Goal: Task Accomplishment & Management: Manage account settings

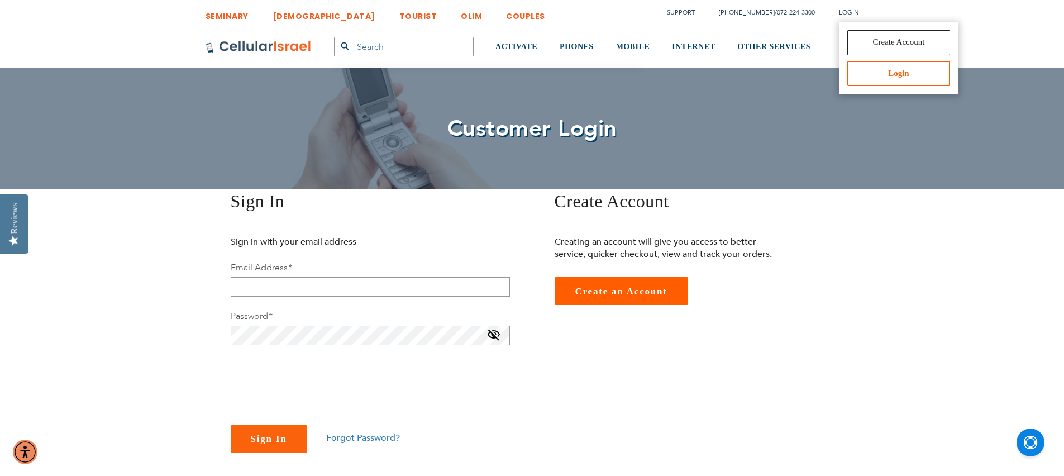
type input "[EMAIL_ADDRESS][DOMAIN_NAME]"
click at [870, 75] on link "Login" at bounding box center [898, 73] width 103 height 25
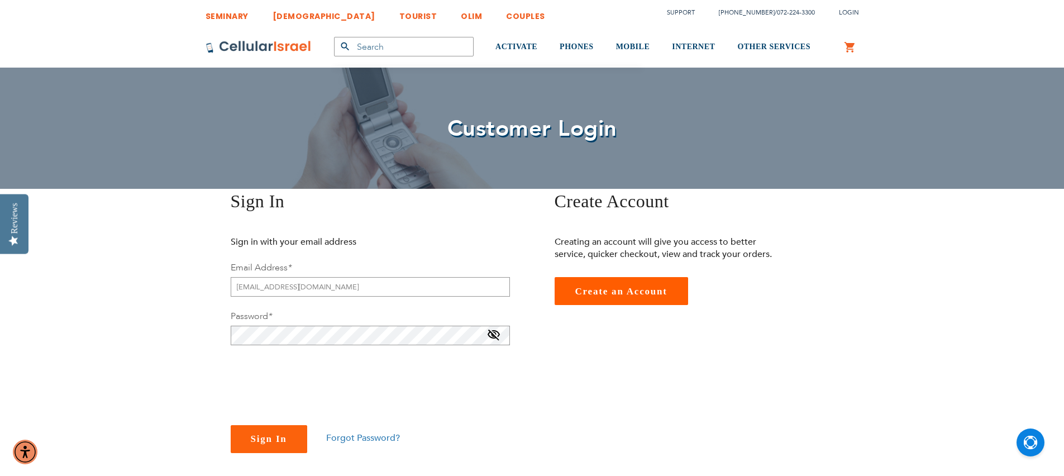
checkbox input "true"
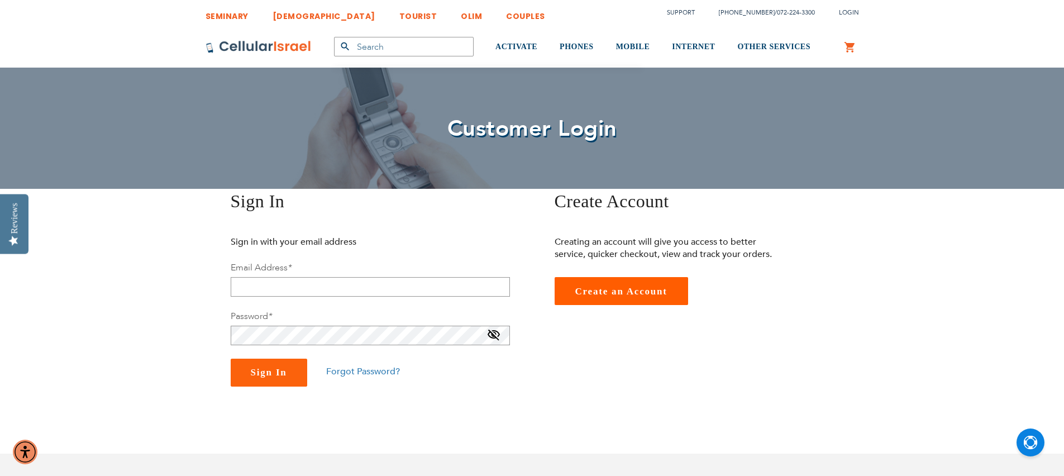
type input "[EMAIL_ADDRESS][DOMAIN_NAME]"
click at [270, 277] on input "email" at bounding box center [370, 287] width 279 height 20
type input "[EMAIL_ADDRESS][DOMAIN_NAME]"
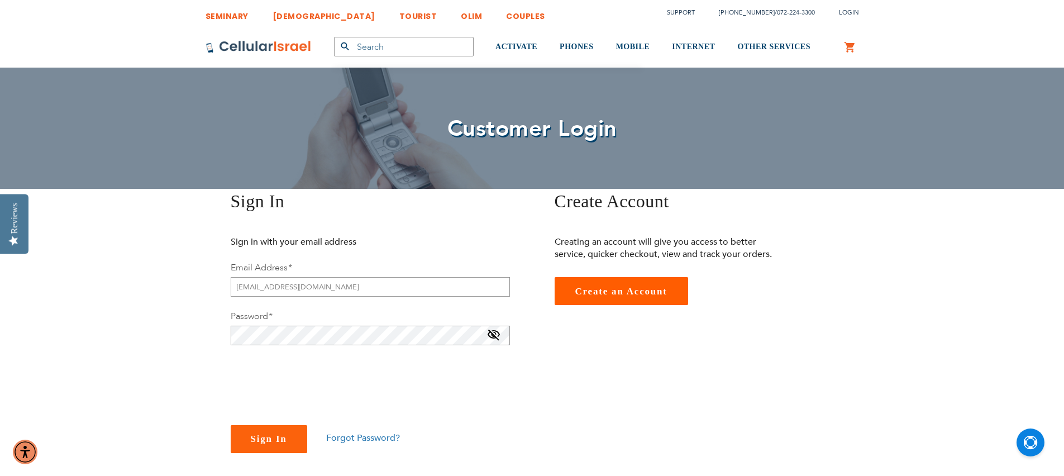
click at [317, 307] on fieldset "Sign in with your email address Email Address * [EMAIL_ADDRESS][DOMAIN_NAME] Pa…" at bounding box center [370, 344] width 279 height 217
checkbox input "true"
click at [264, 436] on span "Sign In" at bounding box center [269, 438] width 36 height 11
